Goal: Transaction & Acquisition: Obtain resource

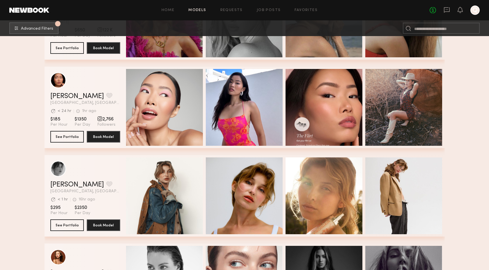
scroll to position [8567, 0]
click at [106, 96] on button "grid" at bounding box center [109, 95] width 6 height 5
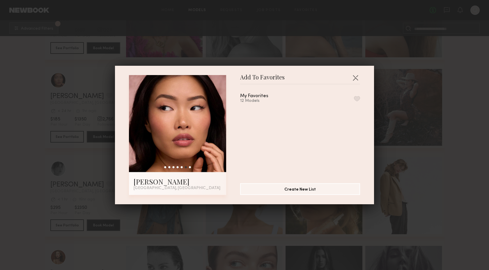
click at [356, 98] on button "button" at bounding box center [357, 98] width 6 height 5
click at [459, 118] on div "Add To Favorites Naraa B. Los Angeles, CA Add To Favorites My Favorites 13 Mode…" at bounding box center [244, 135] width 489 height 270
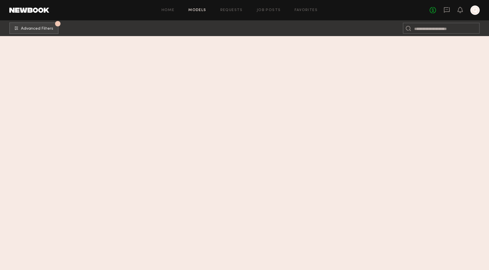
scroll to position [1782, 0]
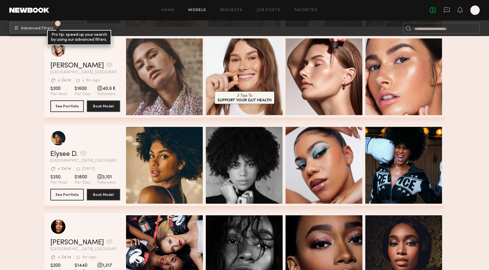
click at [42, 27] on span "Advanced Filters" at bounding box center [37, 28] width 32 height 4
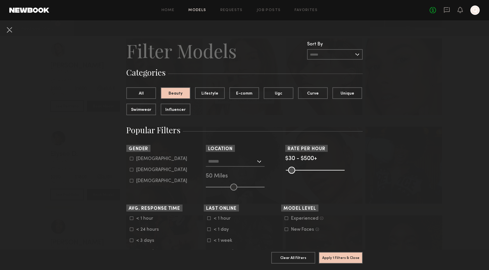
click at [131, 171] on icon at bounding box center [131, 169] width 3 height 3
type input "**"
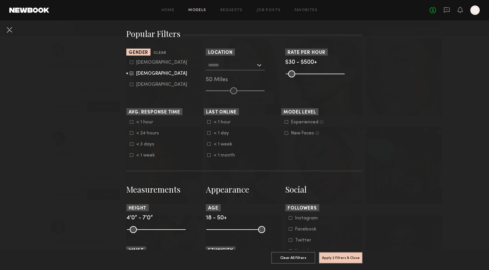
scroll to position [0, 0]
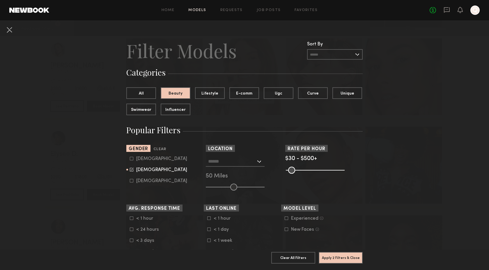
click at [258, 160] on div at bounding box center [235, 161] width 59 height 10
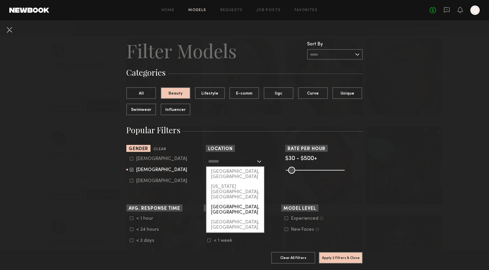
click at [235, 202] on div "Brooklyn, NY" at bounding box center [235, 209] width 58 height 15
type input "**********"
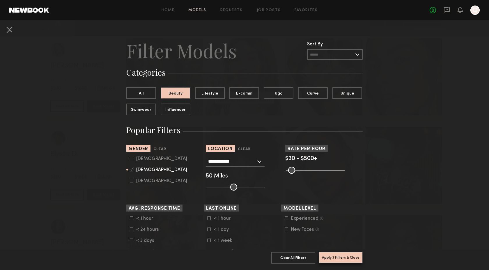
click at [334, 259] on button "Apply 3 Filters & Close" at bounding box center [341, 258] width 44 height 12
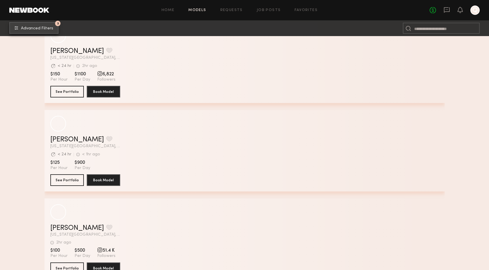
scroll to position [948, 0]
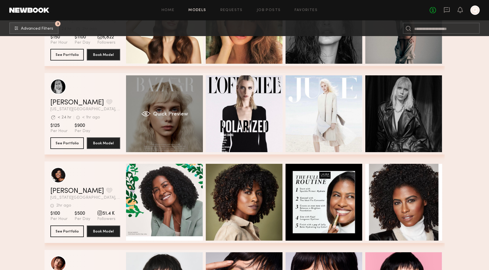
click at [161, 110] on div "Quick Preview" at bounding box center [164, 113] width 77 height 77
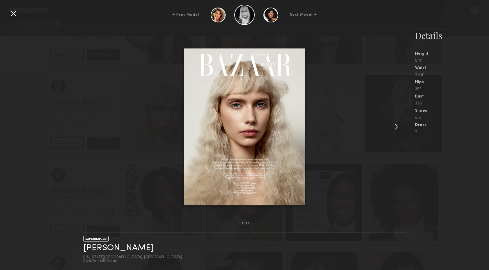
click at [13, 12] on div at bounding box center [13, 13] width 9 height 9
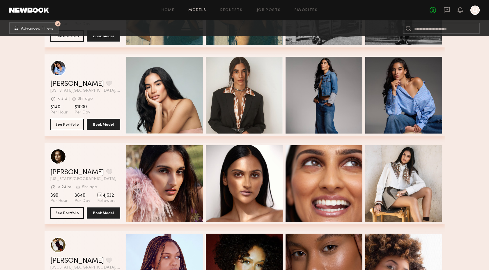
scroll to position [1409, 0]
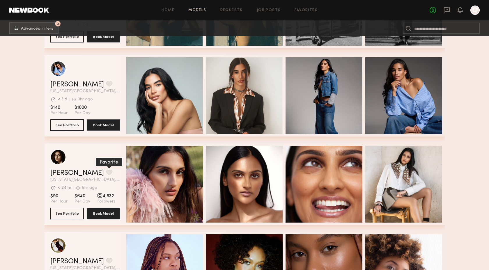
click at [106, 173] on button "grid" at bounding box center [109, 172] width 6 height 5
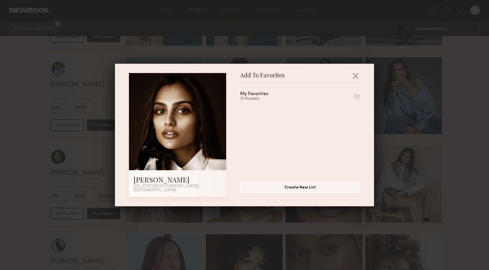
click at [356, 97] on button "button" at bounding box center [357, 96] width 6 height 5
click at [459, 118] on div "Add To Favorites Slesha P. New York City, NY Add To Favorites My Favorites 14 M…" at bounding box center [244, 135] width 489 height 270
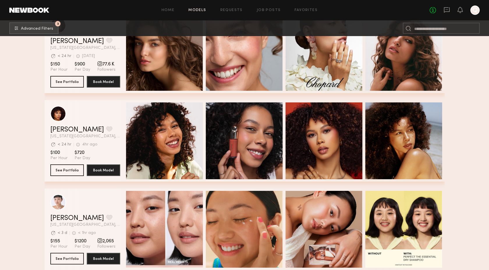
scroll to position [1897, 0]
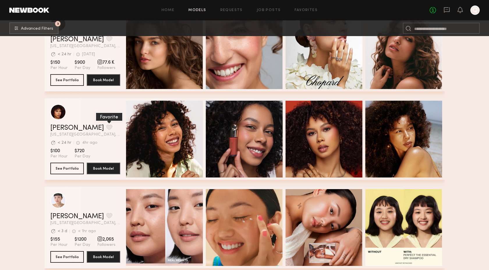
click at [106, 125] on button "grid" at bounding box center [109, 127] width 6 height 5
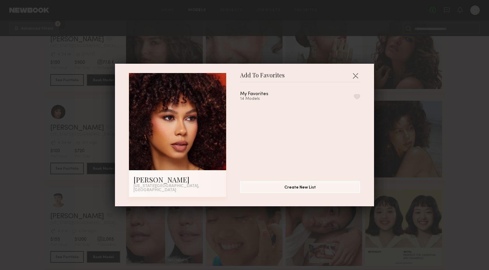
click at [358, 98] on button "button" at bounding box center [357, 96] width 6 height 5
click at [436, 91] on div "Add To Favorites Jael H. New York City, NY Add To Favorites My Favorites 15 Mod…" at bounding box center [244, 135] width 489 height 270
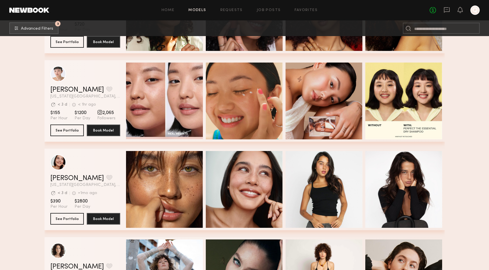
scroll to position [2027, 0]
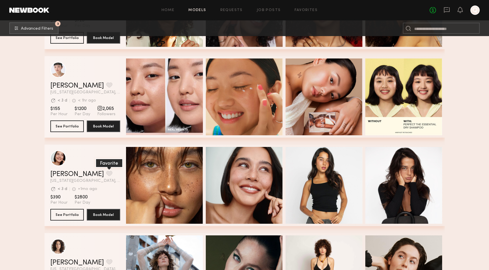
click at [106, 174] on button "grid" at bounding box center [109, 173] width 6 height 5
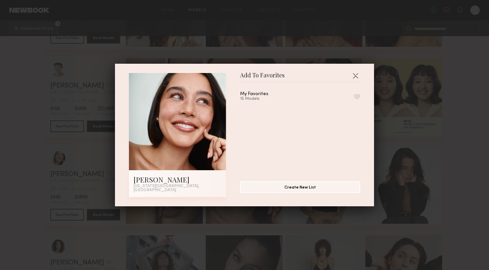
click at [355, 98] on button "button" at bounding box center [357, 96] width 6 height 5
click at [355, 77] on button "button" at bounding box center [355, 75] width 9 height 9
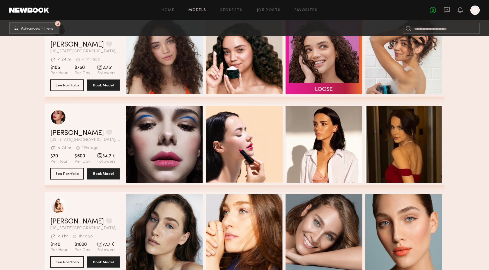
scroll to position [3010, 0]
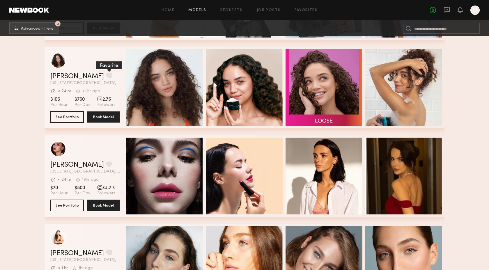
click at [106, 76] on button "grid" at bounding box center [109, 75] width 6 height 5
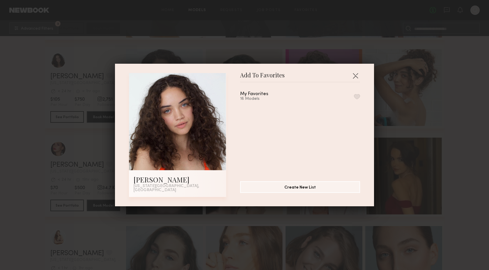
click at [354, 98] on button "button" at bounding box center [357, 96] width 6 height 5
click at [436, 137] on div "Add To Favorites Kaitlyn J. New York City, NY Add To Favorites My Favorites 17 …" at bounding box center [244, 135] width 489 height 270
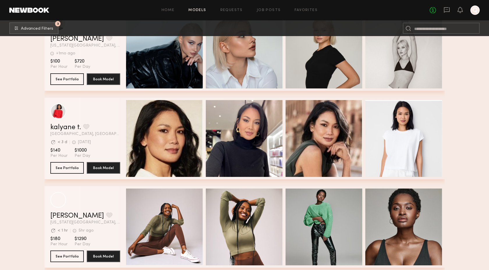
scroll to position [3314, 0]
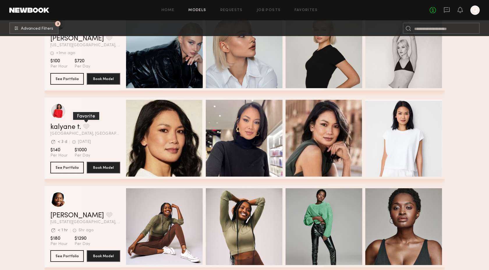
click at [84, 128] on button "grid" at bounding box center [86, 126] width 6 height 5
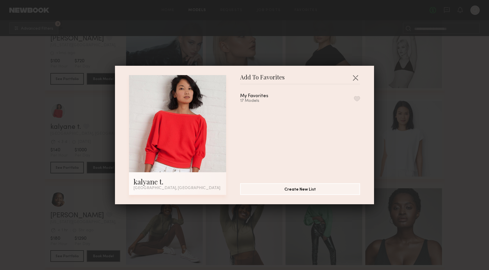
click at [356, 98] on button "button" at bounding box center [357, 98] width 6 height 5
click at [478, 126] on div "Add To Favorites kalyane t. Brooklyn, NY Add To Favorites My Favorites 18 Model…" at bounding box center [244, 135] width 489 height 270
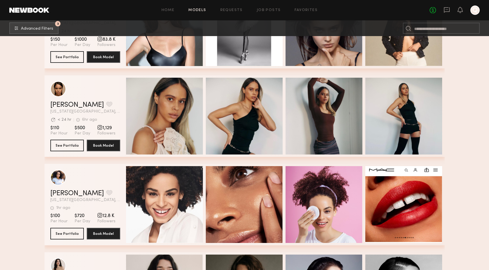
scroll to position [3602, 0]
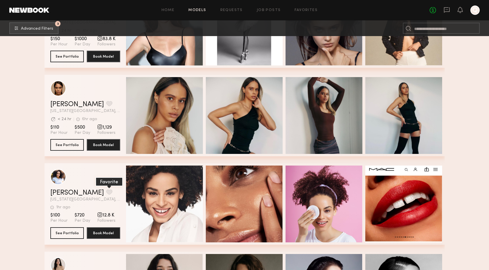
click at [106, 192] on button "grid" at bounding box center [109, 192] width 6 height 5
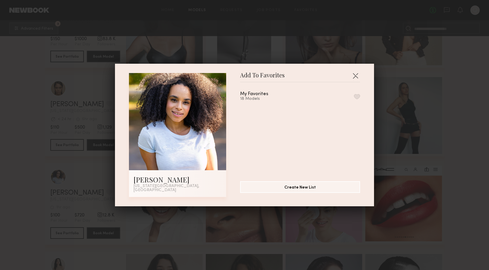
click at [357, 97] on button "button" at bounding box center [357, 96] width 6 height 5
click at [459, 102] on div "Add To Favorites Stefanie S. New York City, NY Add To Favorites My Favorites 19…" at bounding box center [244, 135] width 489 height 270
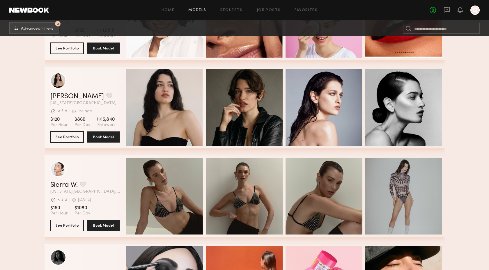
scroll to position [3803, 0]
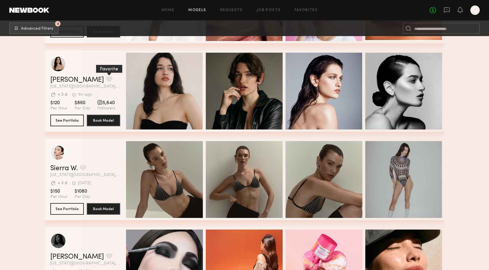
click at [106, 80] on button "grid" at bounding box center [109, 79] width 6 height 5
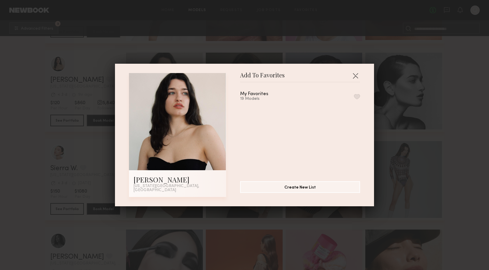
click at [354, 99] on div "My Favorites 19 Models" at bounding box center [300, 97] width 120 height 10
click at [356, 99] on button "button" at bounding box center [357, 96] width 6 height 5
click at [489, 112] on div "Add To Favorites Alessandra B. New York City, NY Add To Favorites My Favorites …" at bounding box center [244, 135] width 489 height 270
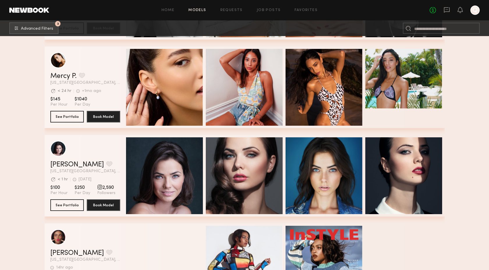
scroll to position [4882, 0]
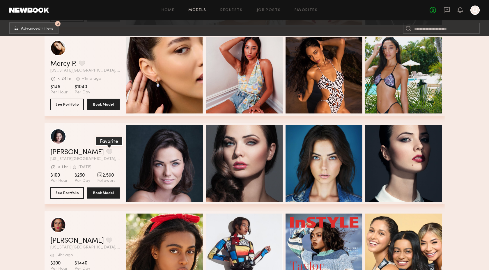
click at [106, 151] on button "grid" at bounding box center [109, 151] width 6 height 5
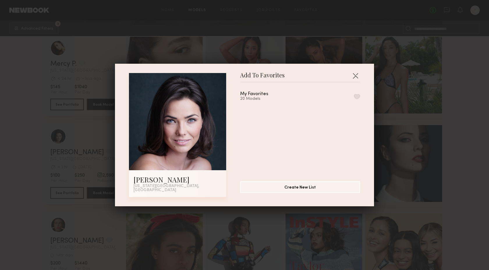
click at [357, 99] on button "button" at bounding box center [357, 96] width 6 height 5
click at [482, 89] on div "Add To Favorites Natalia B. New York City, NY Add To Favorites My Favorites 21 …" at bounding box center [244, 135] width 489 height 270
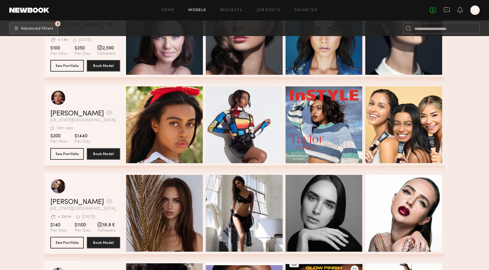
scroll to position [5057, 0]
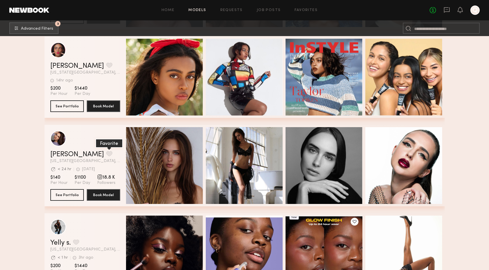
click at [106, 155] on button "grid" at bounding box center [109, 153] width 6 height 5
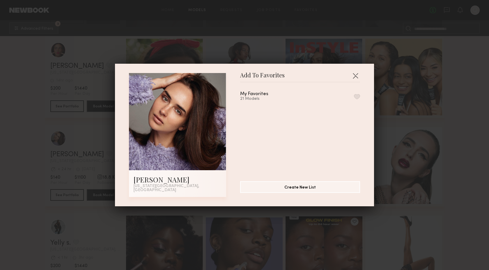
click at [357, 99] on button "button" at bounding box center [357, 96] width 6 height 5
click at [454, 127] on div "Add To Favorites Kristina B. New York City, NY Add To Favorites My Favorites 22…" at bounding box center [244, 135] width 489 height 270
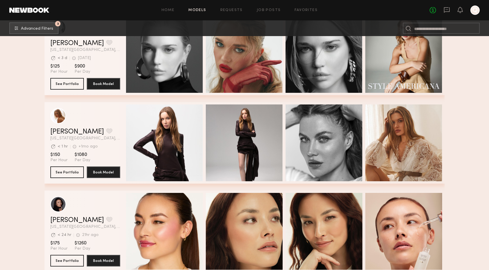
scroll to position [0, 0]
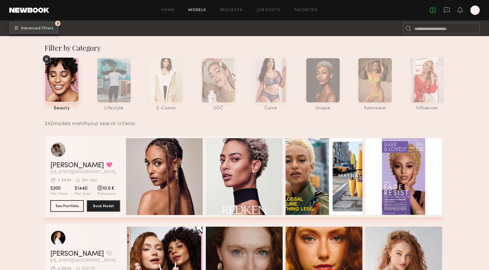
click at [29, 27] on span "Advanced Filters" at bounding box center [37, 28] width 32 height 4
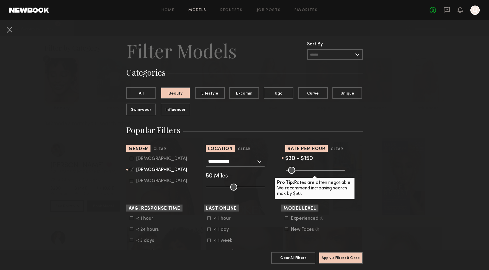
drag, startPoint x: 341, startPoint y: 170, endPoint x: 303, endPoint y: 171, distance: 38.5
type input "***"
click at [303, 171] on input "range" at bounding box center [315, 170] width 59 height 7
click at [345, 258] on button "Apply 4 Filters & Close" at bounding box center [341, 258] width 44 height 12
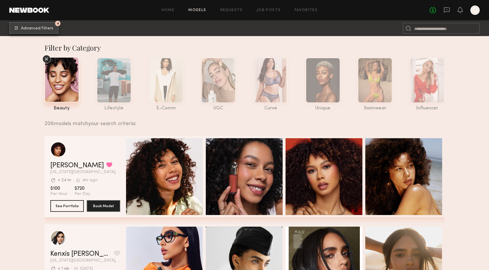
click at [45, 30] on span "Advanced Filters" at bounding box center [37, 28] width 32 height 4
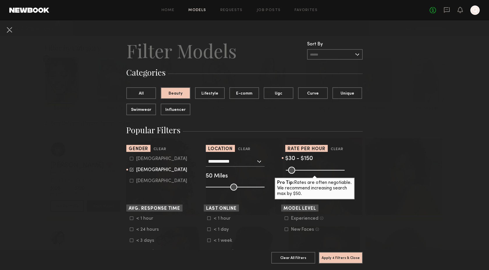
click at [286, 231] on icon at bounding box center [286, 229] width 3 height 3
click at [342, 255] on button "Apply 5 Filters & Close" at bounding box center [341, 258] width 44 height 12
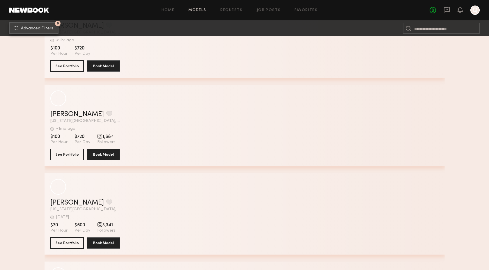
scroll to position [674, 0]
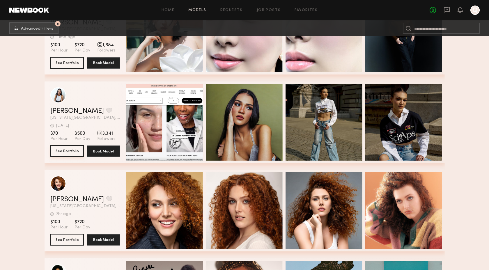
click at [75, 151] on button "See Portfolio" at bounding box center [66, 151] width 33 height 12
click at [106, 109] on button "grid" at bounding box center [109, 110] width 6 height 5
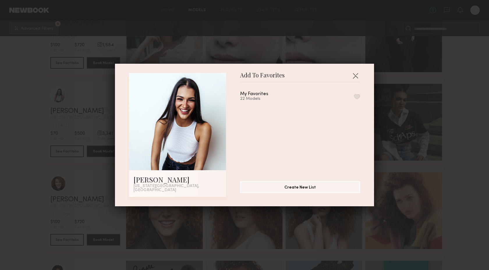
click at [360, 98] on button "button" at bounding box center [357, 96] width 6 height 5
click at [459, 103] on div "Add To Favorites Natalie B. New York City, NY Add To Favorites My Favorites 23 …" at bounding box center [244, 135] width 489 height 270
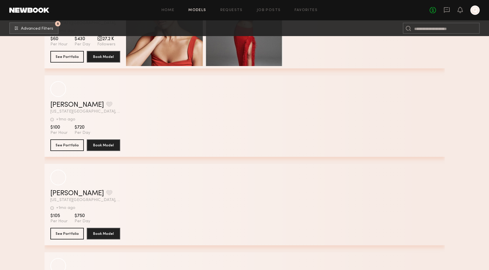
scroll to position [2009, 0]
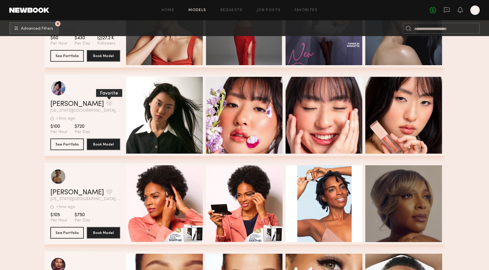
click at [106, 103] on button "grid" at bounding box center [109, 103] width 6 height 5
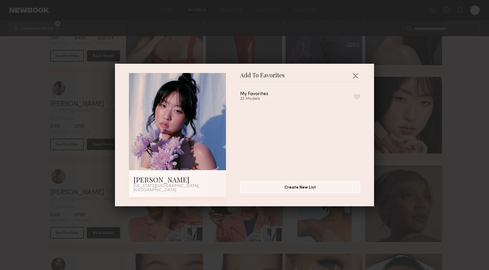
click at [357, 99] on button "button" at bounding box center [357, 96] width 6 height 5
click at [355, 76] on button "button" at bounding box center [355, 75] width 9 height 9
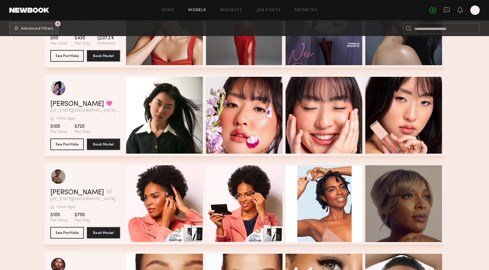
scroll to position [2134, 0]
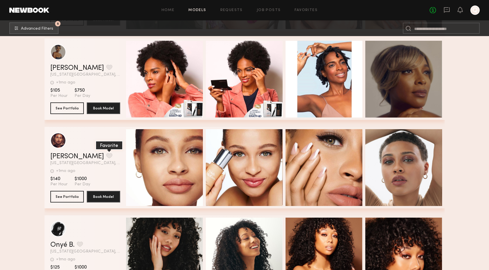
click at [106, 153] on button "grid" at bounding box center [109, 155] width 6 height 5
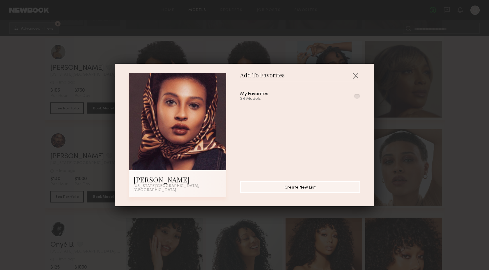
click at [359, 98] on button "button" at bounding box center [357, 96] width 6 height 5
click at [355, 77] on button "button" at bounding box center [355, 75] width 9 height 9
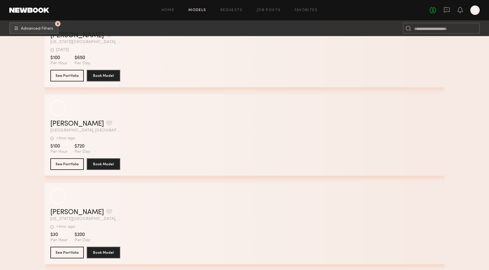
scroll to position [3335, 0]
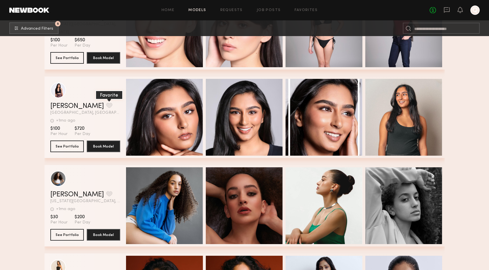
click at [106, 106] on button "grid" at bounding box center [109, 105] width 6 height 5
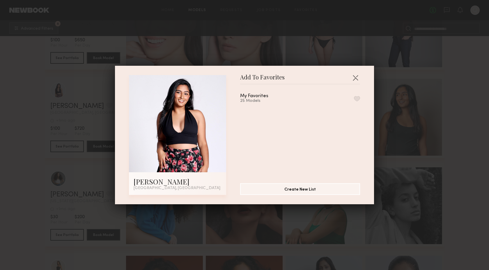
click at [357, 98] on button "button" at bounding box center [357, 98] width 6 height 5
click at [476, 122] on div "Add To Favorites Shivali P. New Brunswick, NJ Add To Favorites My Favorites 26 …" at bounding box center [244, 135] width 489 height 270
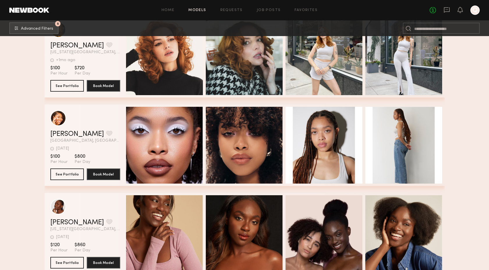
scroll to position [3837, 0]
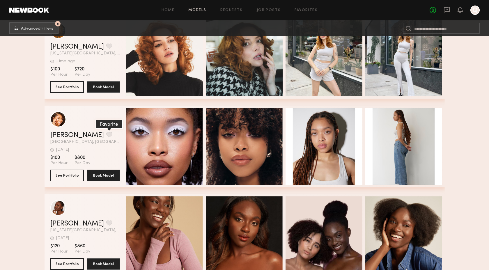
click at [106, 133] on button "grid" at bounding box center [109, 134] width 6 height 5
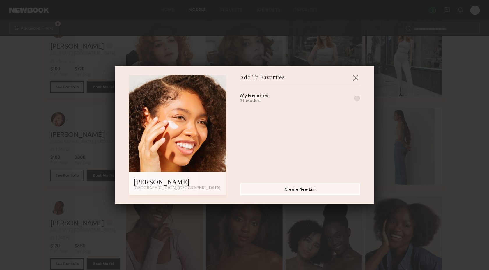
click at [357, 99] on button "button" at bounding box center [357, 98] width 6 height 5
click at [467, 134] on div "Add To Favorites Faith R. Brooklyn, NY Add To Favorites My Favorites 27 Models …" at bounding box center [244, 135] width 489 height 270
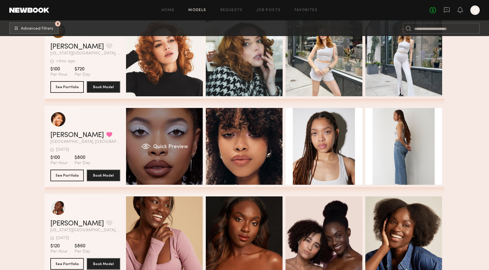
click at [172, 128] on div "Quick Preview" at bounding box center [164, 146] width 77 height 77
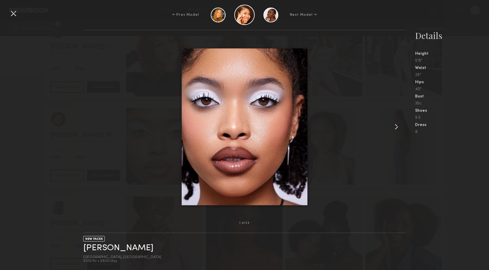
click at [12, 13] on div at bounding box center [13, 13] width 9 height 9
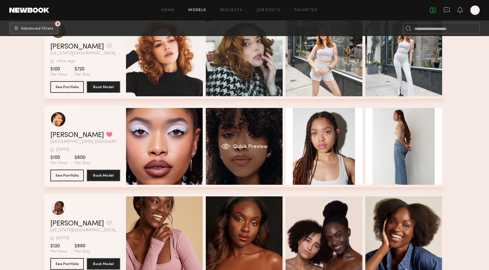
click at [240, 123] on div "Quick Preview" at bounding box center [244, 146] width 77 height 77
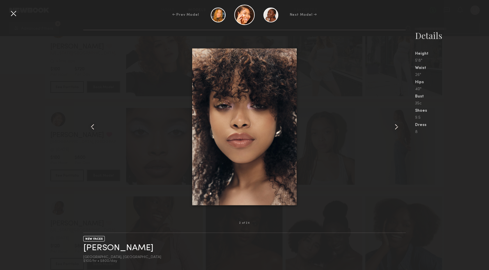
click at [12, 13] on div at bounding box center [13, 13] width 9 height 9
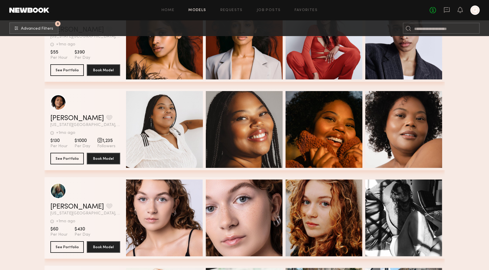
scroll to position [3586, 0]
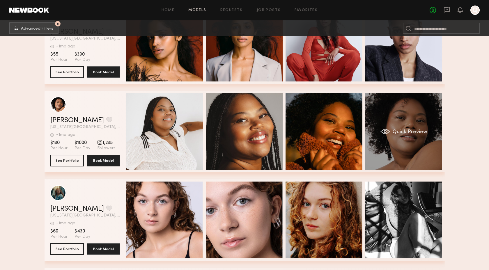
click at [404, 121] on div "Quick Preview" at bounding box center [403, 131] width 77 height 77
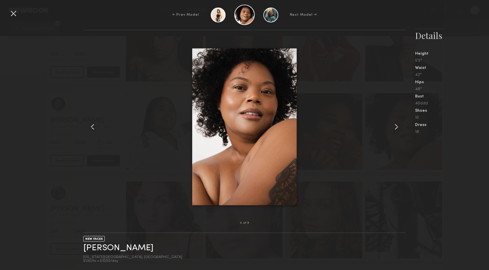
click at [14, 16] on div at bounding box center [13, 13] width 9 height 9
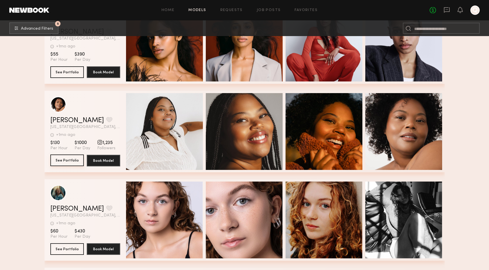
click at [70, 163] on button "See Portfolio" at bounding box center [66, 161] width 33 height 12
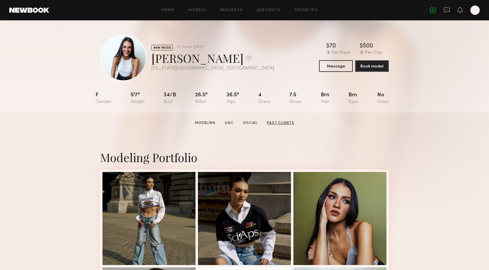
click at [281, 124] on link "Past Clients" at bounding box center [281, 123] width 32 height 5
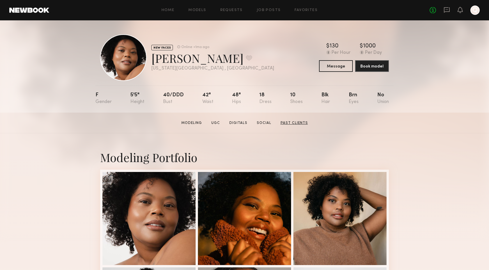
click at [293, 121] on link "Past Clients" at bounding box center [294, 123] width 32 height 5
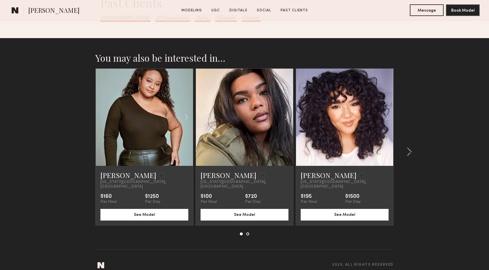
scroll to position [1165, 0]
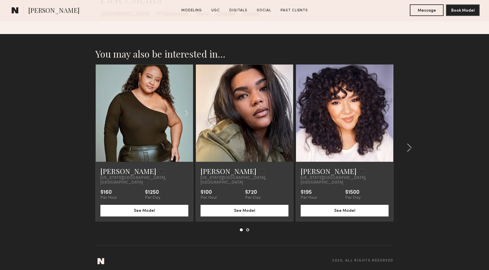
click at [242, 109] on link at bounding box center [244, 113] width 33 height 97
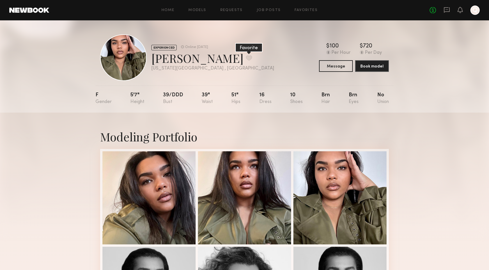
click at [246, 58] on button at bounding box center [249, 57] width 6 height 5
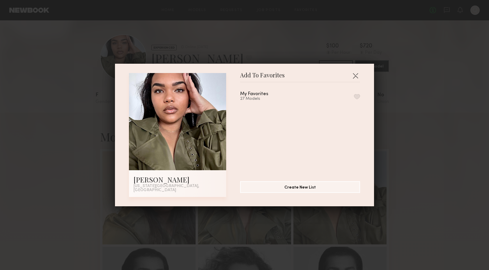
click at [355, 99] on button "button" at bounding box center [357, 96] width 6 height 5
click at [404, 135] on div "Add To Favorites [PERSON_NAME] [US_STATE][GEOGRAPHIC_DATA], [GEOGRAPHIC_DATA] A…" at bounding box center [244, 135] width 489 height 270
